Goal: Book appointment/travel/reservation

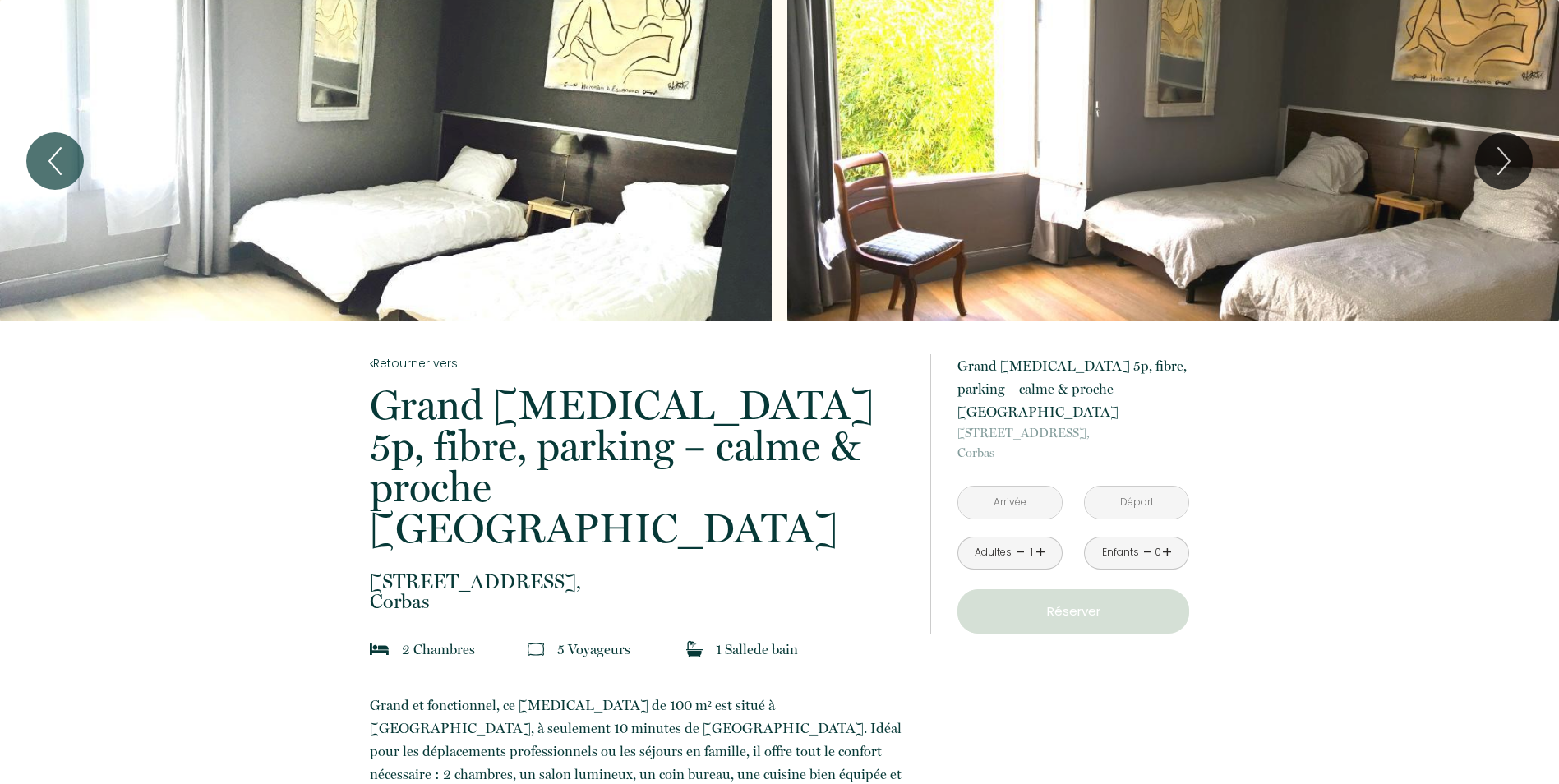
click at [1009, 489] on input "text" at bounding box center [1010, 502] width 104 height 32
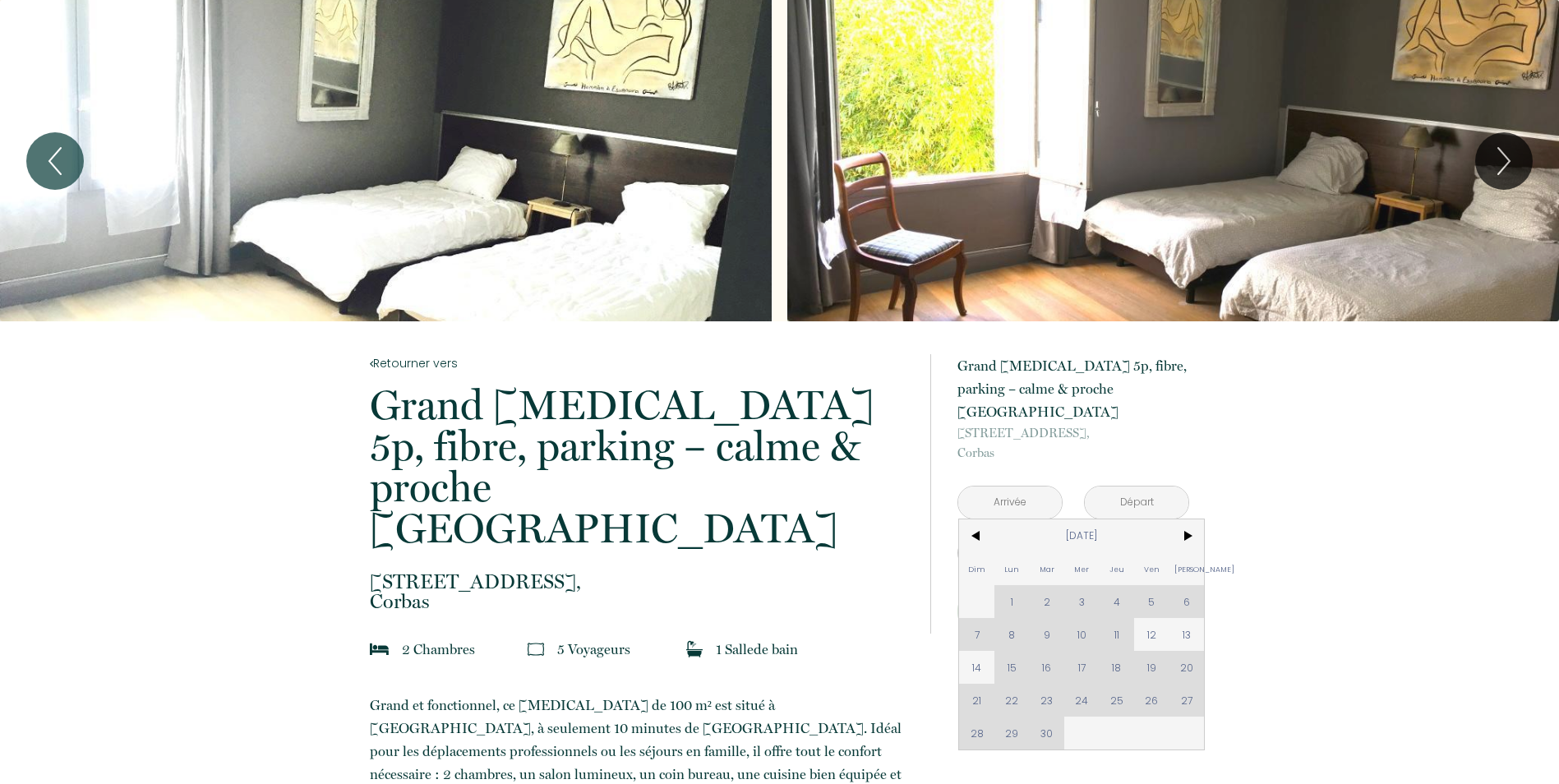
click at [1118, 612] on div "Dim Lun Mar Mer Jeu Ven Sam 1 2 3 4 5 6 7 8 9 10 11 12 13 14 15 16 17 18 19 20 …" at bounding box center [1081, 634] width 245 height 230
click at [1112, 614] on div "Dim Lun Mar Mer Jeu Ven Sam 1 2 3 4 5 6 7 8 9 10 11 12 13 14 15 16 17 18 19 20 …" at bounding box center [1081, 634] width 245 height 230
click at [1177, 618] on span "13" at bounding box center [1188, 634] width 35 height 33
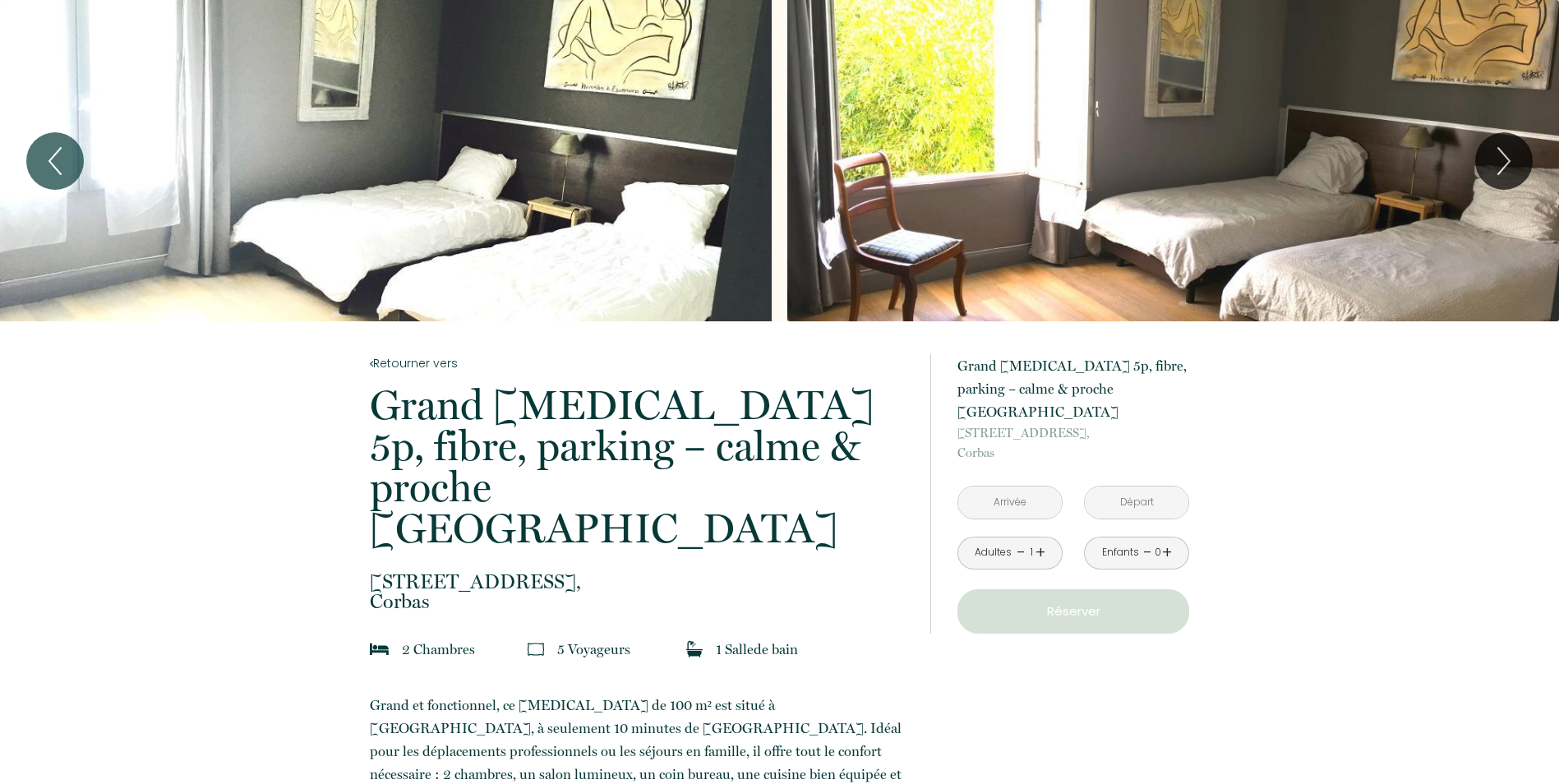
type input "[DATE]"
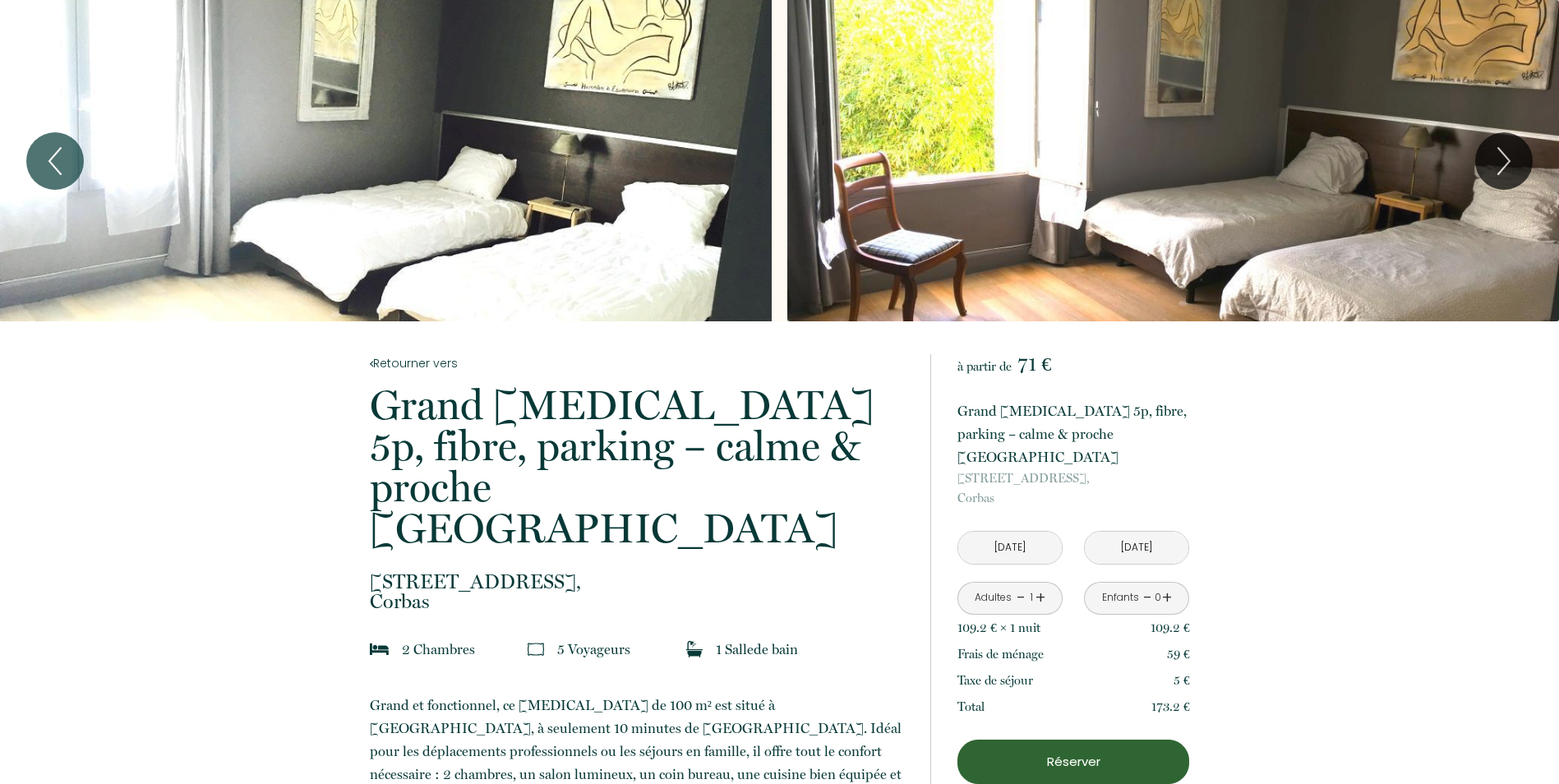
click at [1004, 532] on input "[DATE]" at bounding box center [1010, 548] width 104 height 32
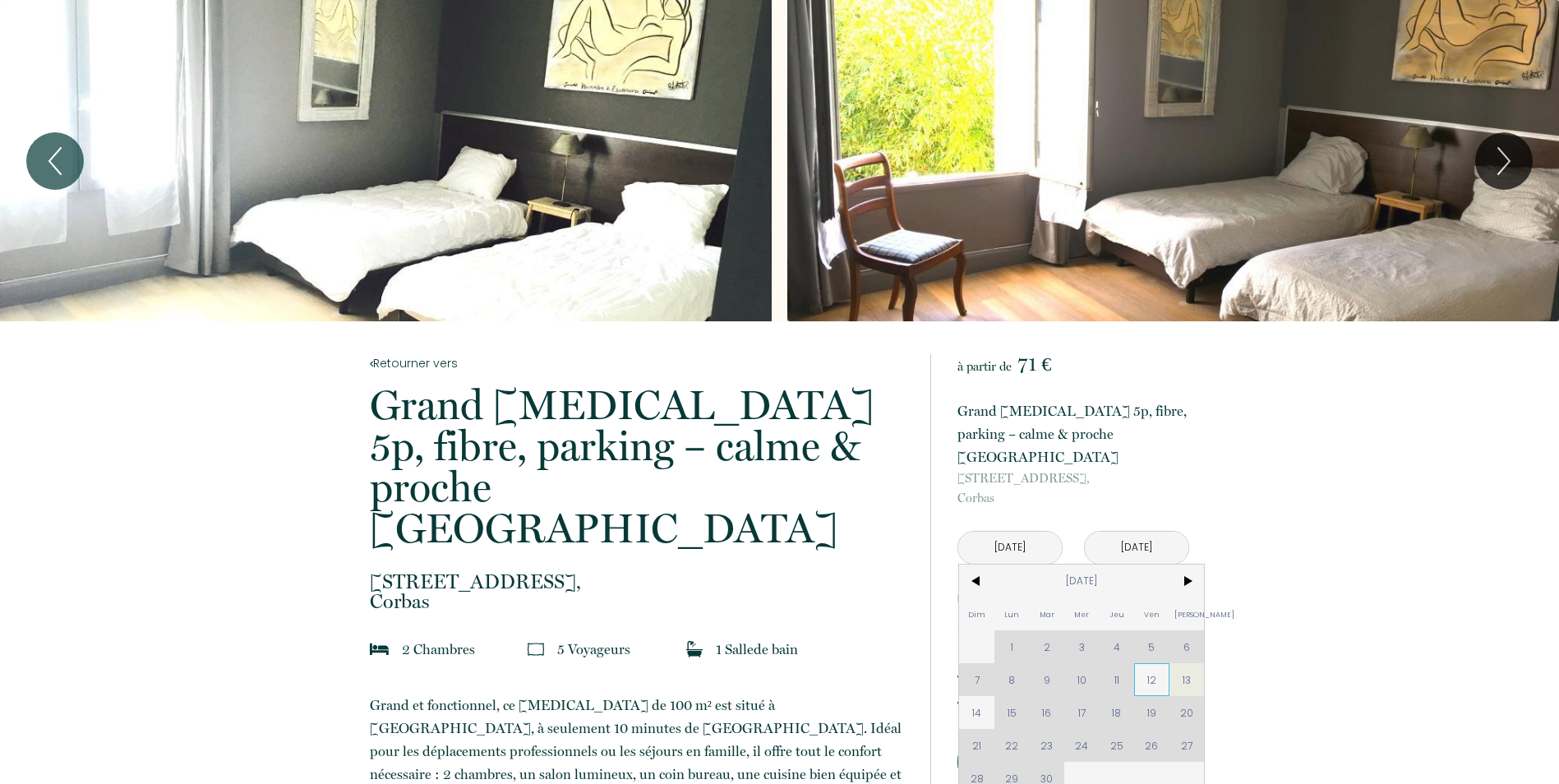
click at [1156, 663] on span "12" at bounding box center [1152, 679] width 35 height 33
type input "[DATE]"
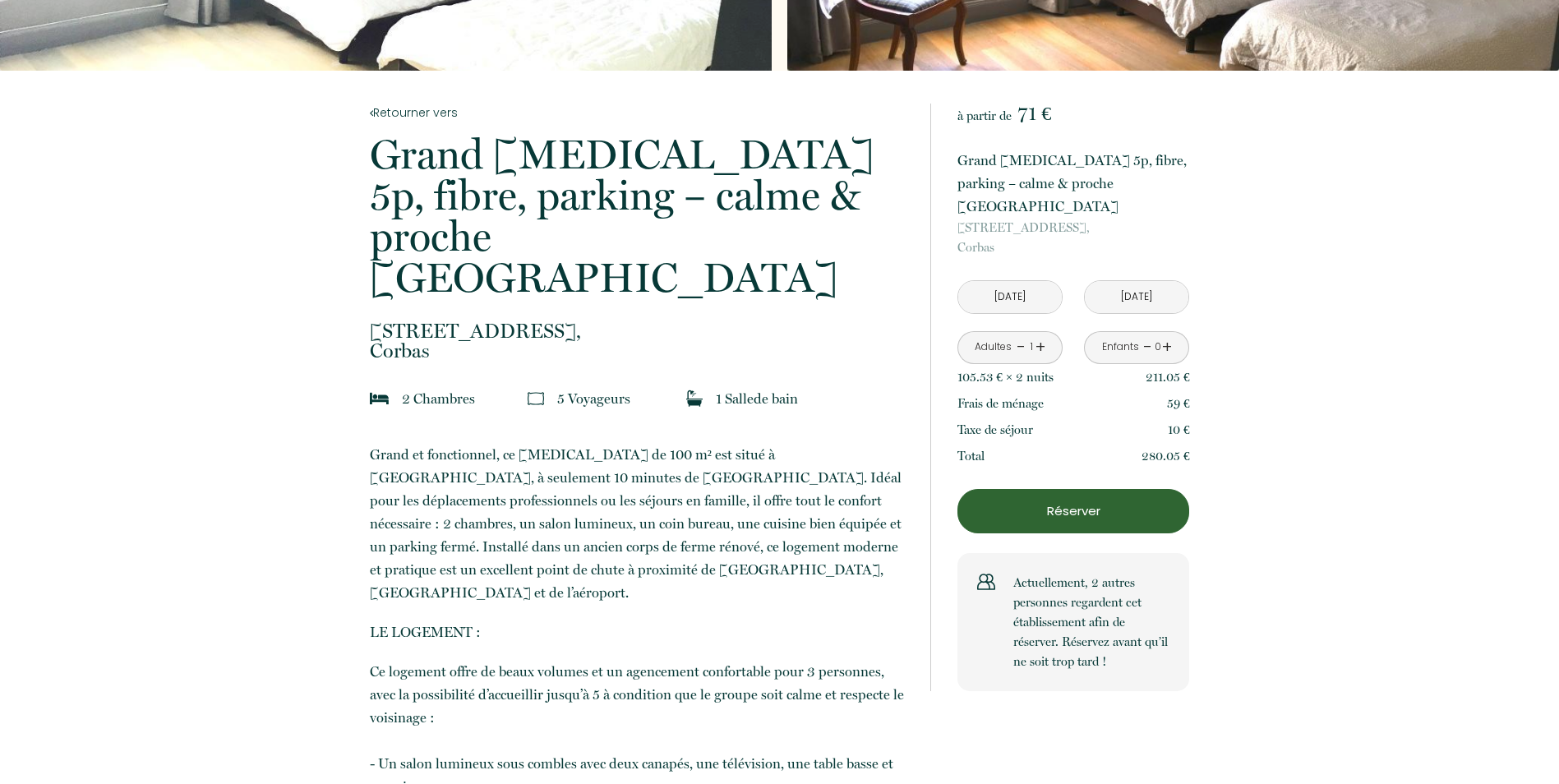
scroll to position [246, 0]
